Goal: Use online tool/utility: Utilize a website feature to perform a specific function

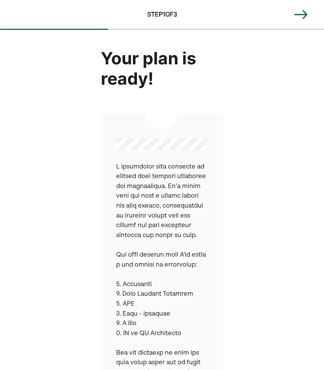
click at [300, 15] on img at bounding box center [300, 14] width 15 height 15
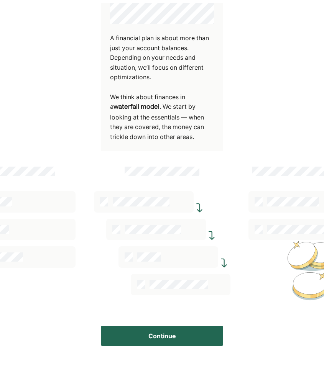
scroll to position [108, 0]
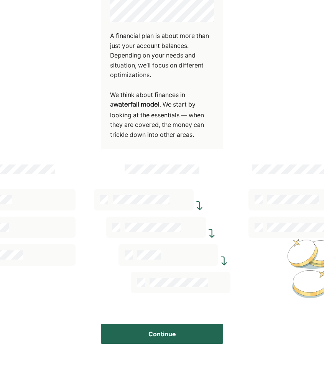
click at [177, 332] on button "Continue" at bounding box center [162, 334] width 122 height 20
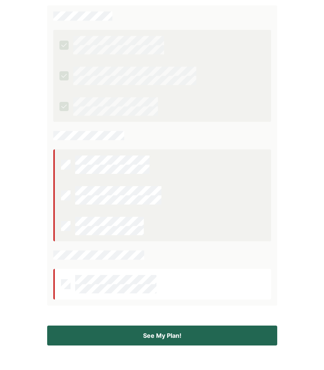
scroll to position [156, 0]
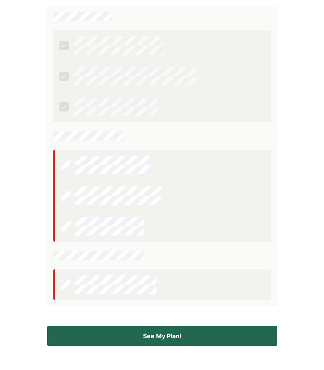
click at [199, 338] on button "See My Plan!" at bounding box center [162, 336] width 230 height 20
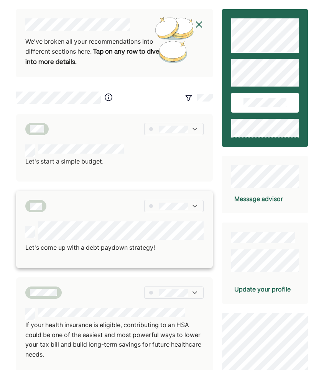
scroll to position [0, 0]
click at [190, 202] on div at bounding box center [173, 206] width 59 height 12
click at [103, 246] on p "Let's come up with a debt paydown strategy!" at bounding box center [114, 248] width 178 height 10
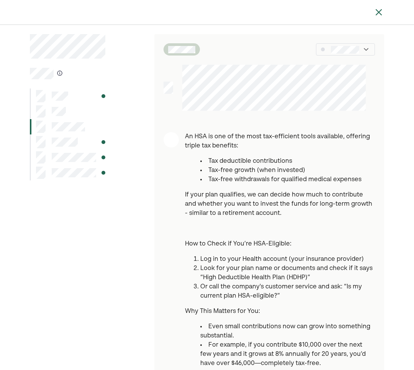
click at [69, 94] on div at bounding box center [68, 96] width 76 height 15
click at [67, 147] on div at bounding box center [57, 142] width 42 height 12
click at [46, 144] on div at bounding box center [57, 142] width 42 height 12
drag, startPoint x: 30, startPoint y: 128, endPoint x: 30, endPoint y: 138, distance: 10.0
click at [30, 138] on div at bounding box center [68, 135] width 76 height 92
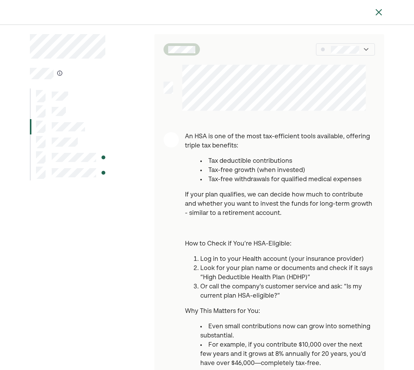
click at [30, 148] on div at bounding box center [68, 142] width 76 height 15
click at [30, 144] on div at bounding box center [68, 142] width 76 height 15
click at [324, 12] on img at bounding box center [378, 12] width 9 height 9
click at [324, 14] on img at bounding box center [378, 12] width 9 height 9
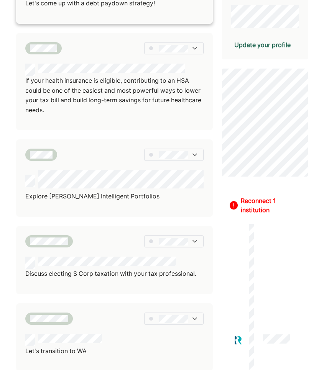
scroll to position [245, 0]
